Goal: Navigation & Orientation: Find specific page/section

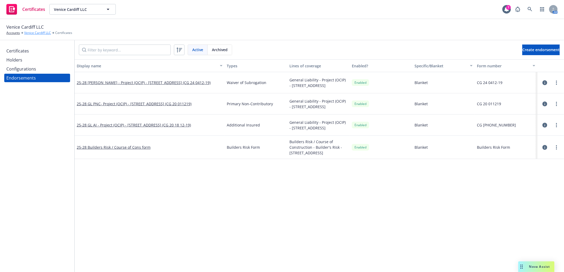
click at [32, 32] on link "Venice Cardiff LLC" at bounding box center [37, 33] width 27 height 5
